Goal: Check status

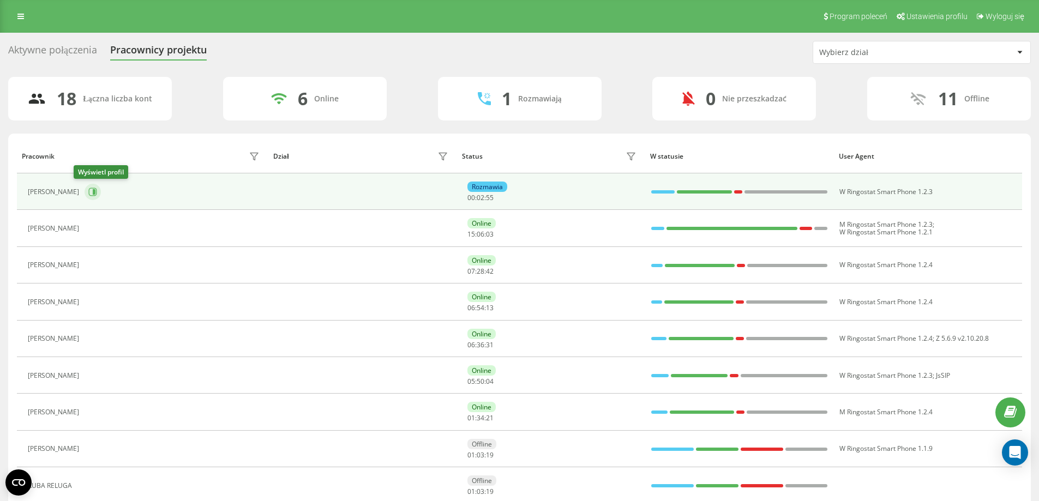
click at [93, 193] on icon at bounding box center [94, 191] width 3 height 5
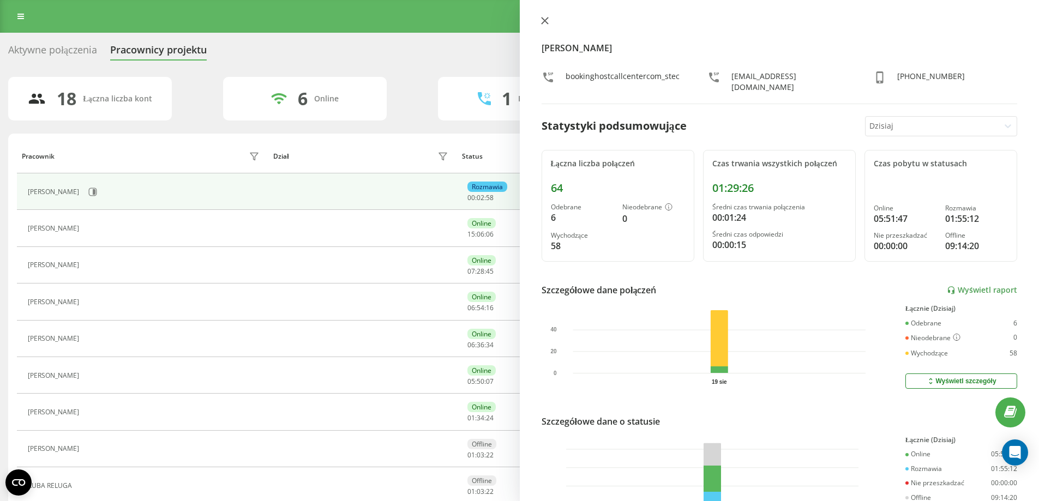
click at [546, 22] on icon at bounding box center [544, 20] width 7 height 7
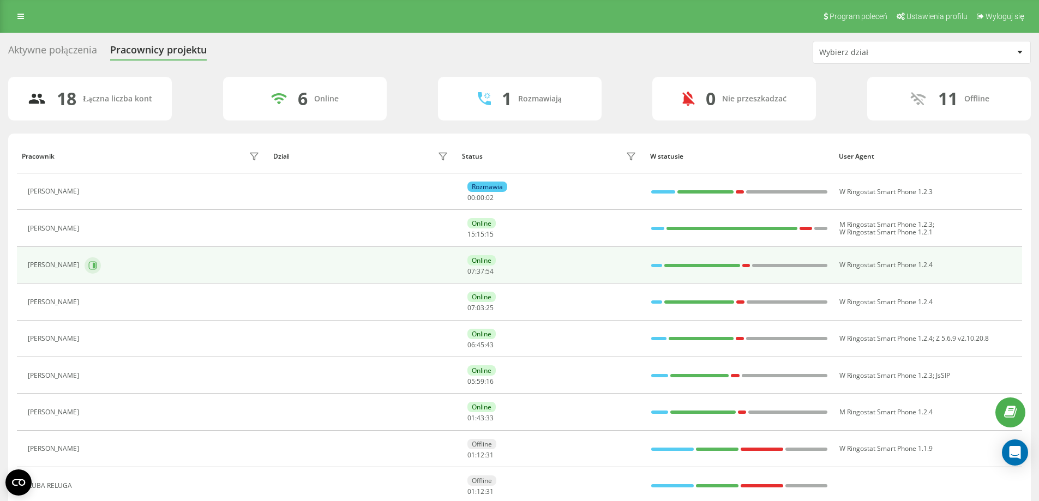
click at [93, 264] on icon at bounding box center [92, 265] width 9 height 9
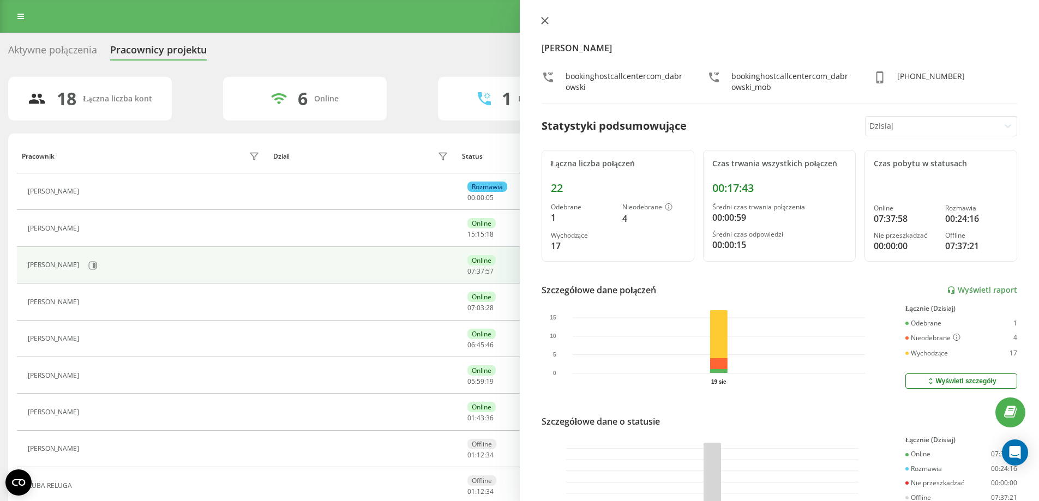
click at [546, 20] on icon at bounding box center [544, 20] width 7 height 7
